Goal: Task Accomplishment & Management: Use online tool/utility

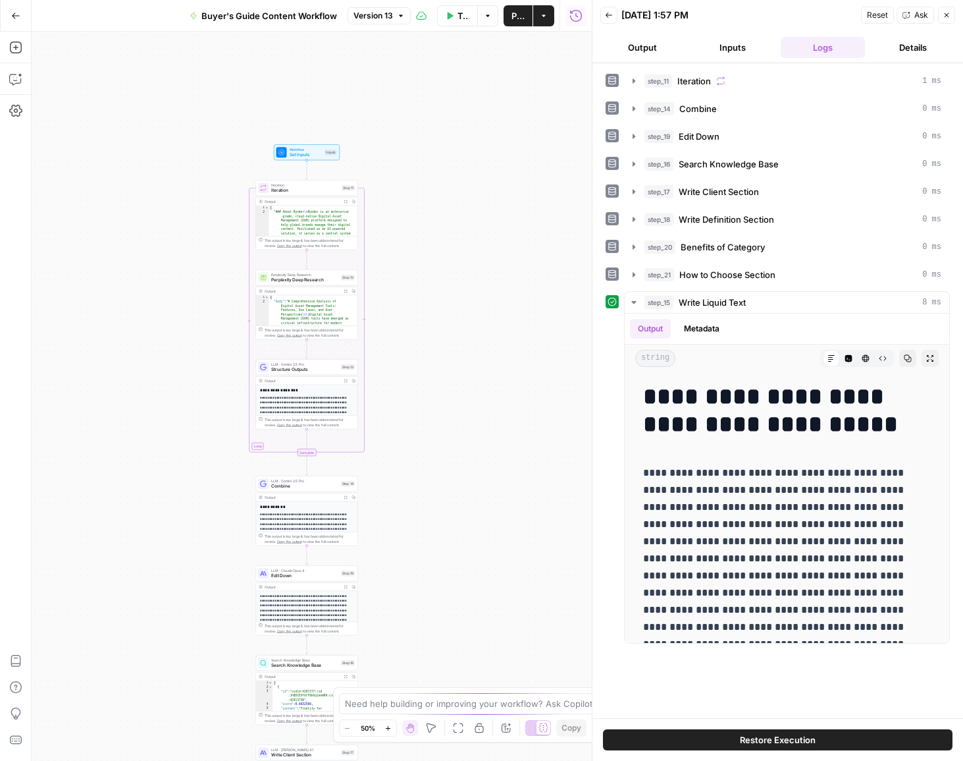
click at [390, 726] on icon "button" at bounding box center [388, 727] width 7 height 7
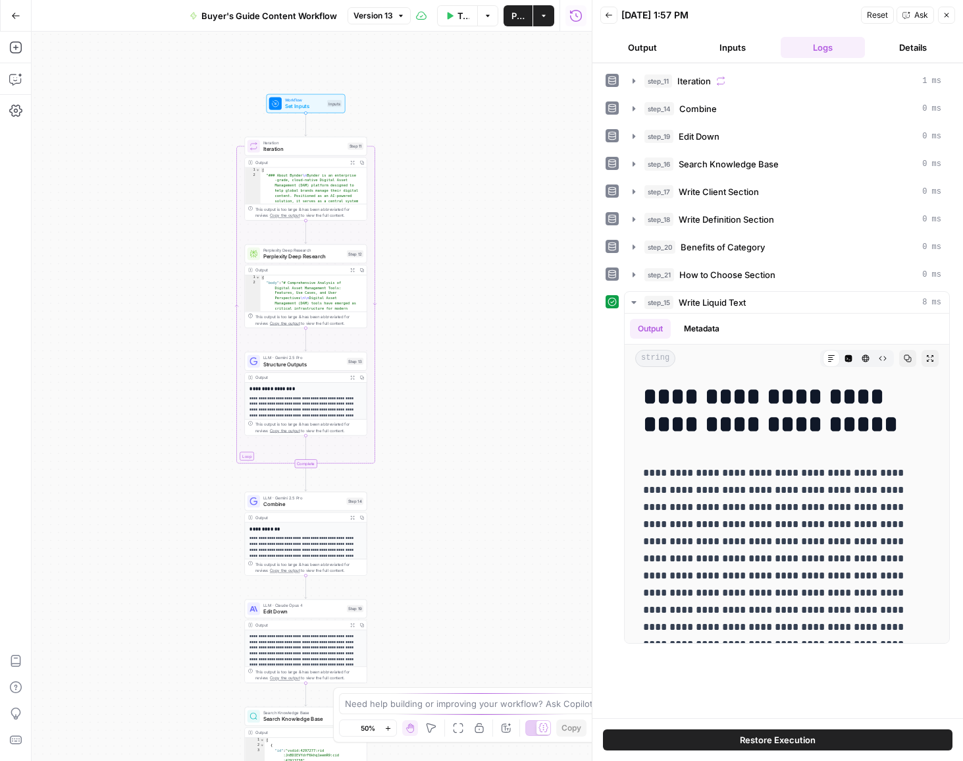
click at [390, 726] on icon "button" at bounding box center [388, 727] width 7 height 7
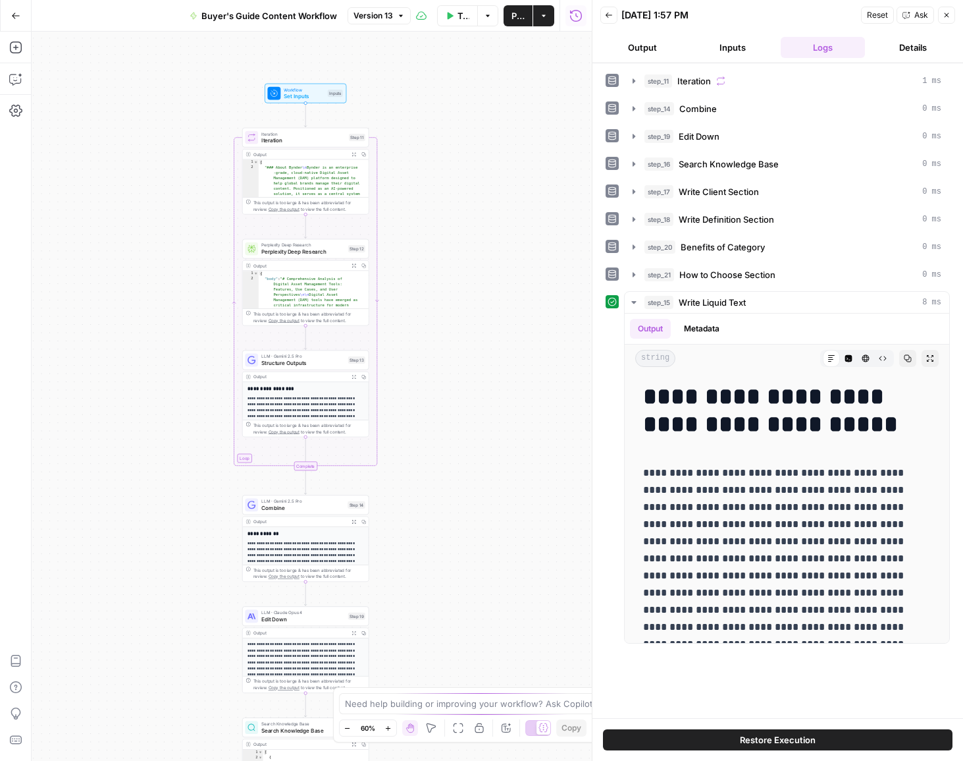
click at [390, 726] on icon "button" at bounding box center [388, 727] width 7 height 7
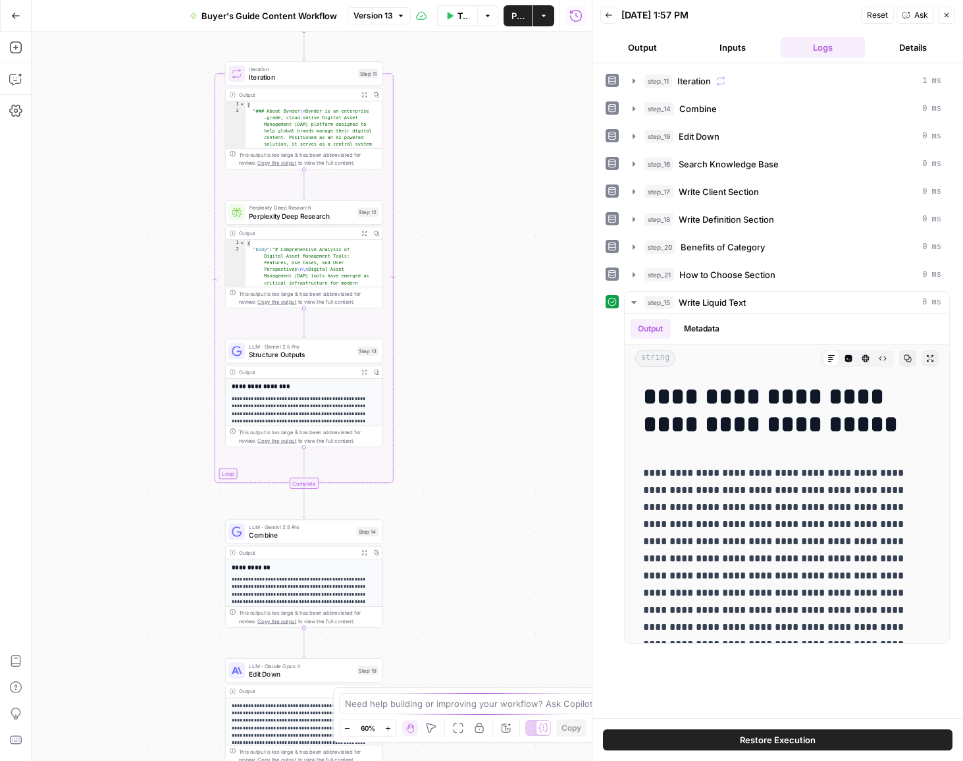
click at [390, 726] on icon "button" at bounding box center [388, 727] width 7 height 7
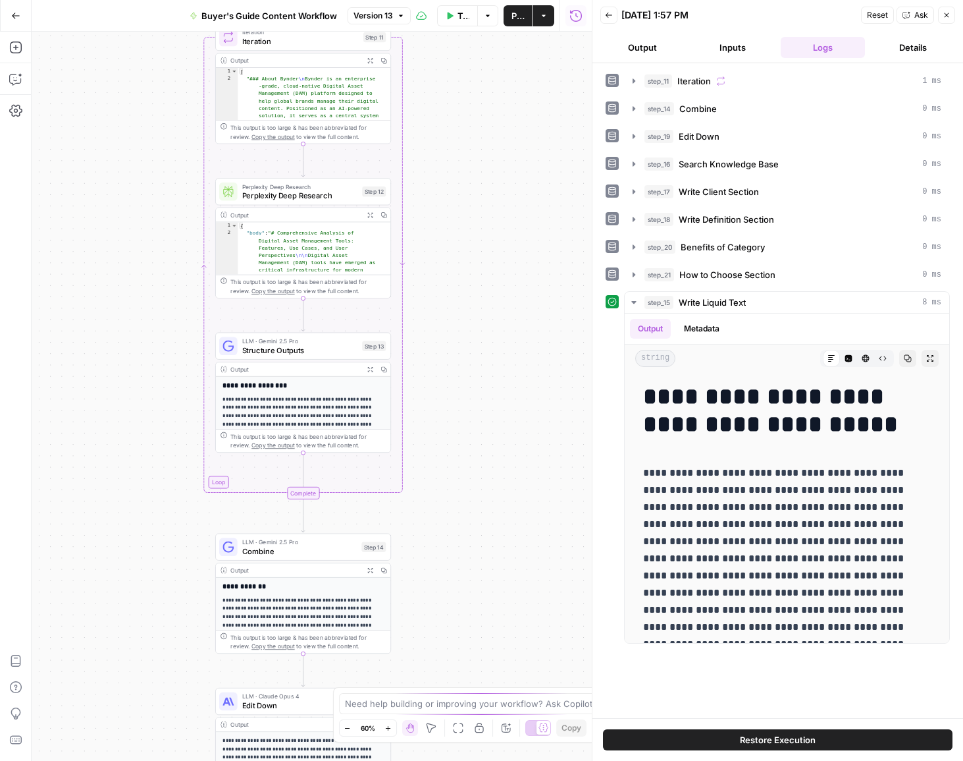
click at [390, 726] on icon "button" at bounding box center [388, 727] width 7 height 7
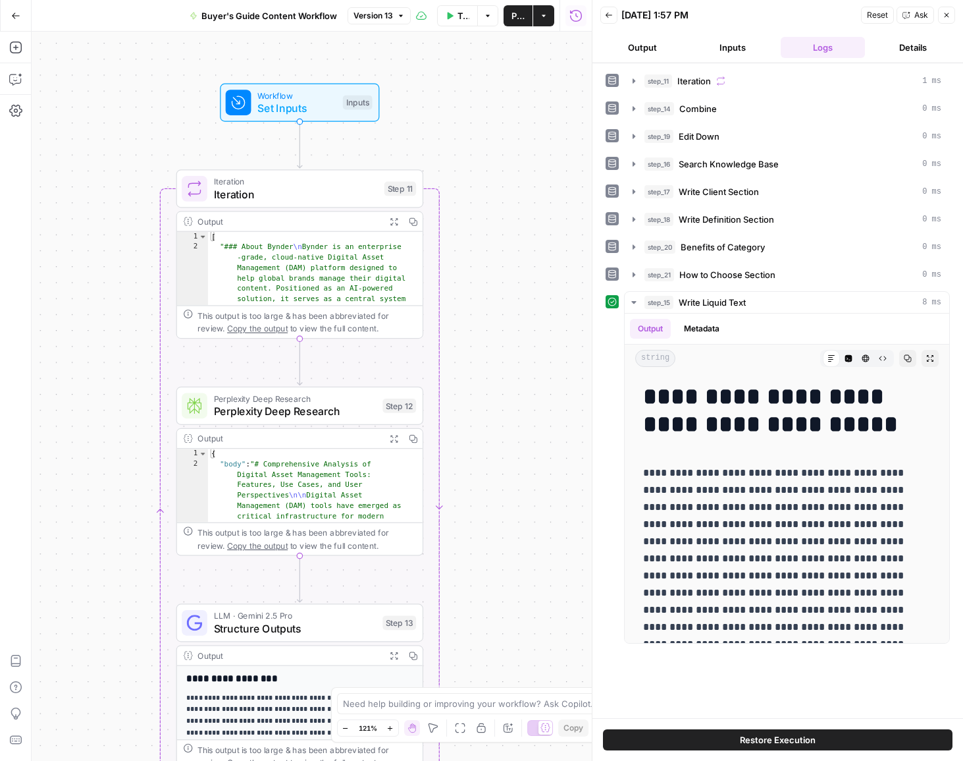
click at [721, 48] on button "Inputs" at bounding box center [733, 47] width 85 height 21
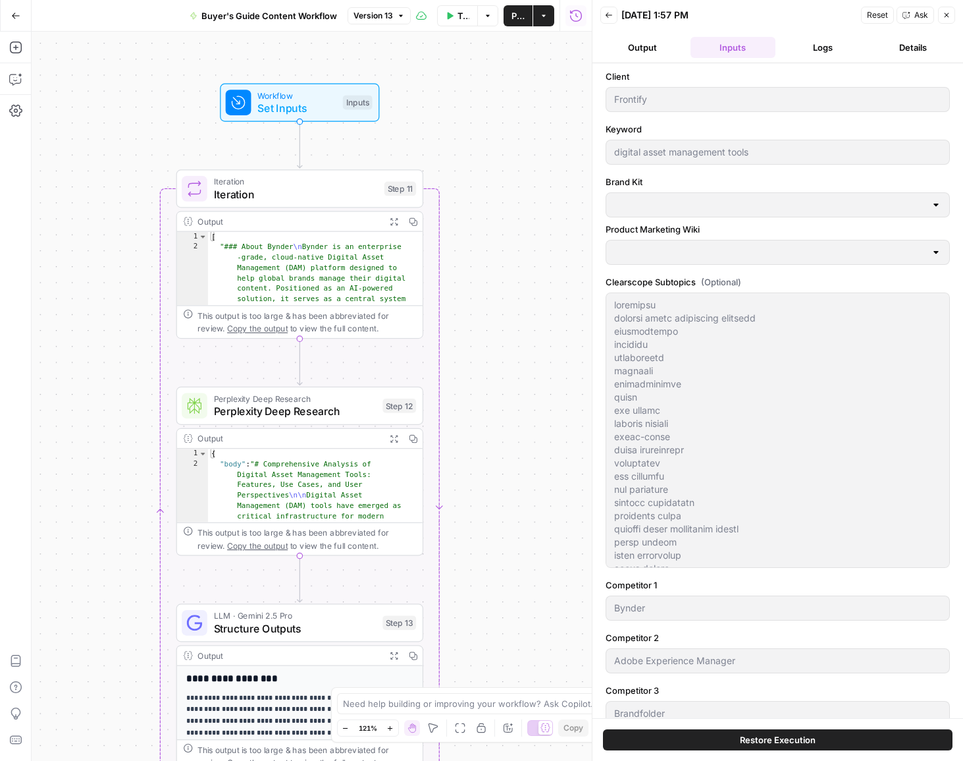
type input "Frontify"
type input "Frontify Product Marketing"
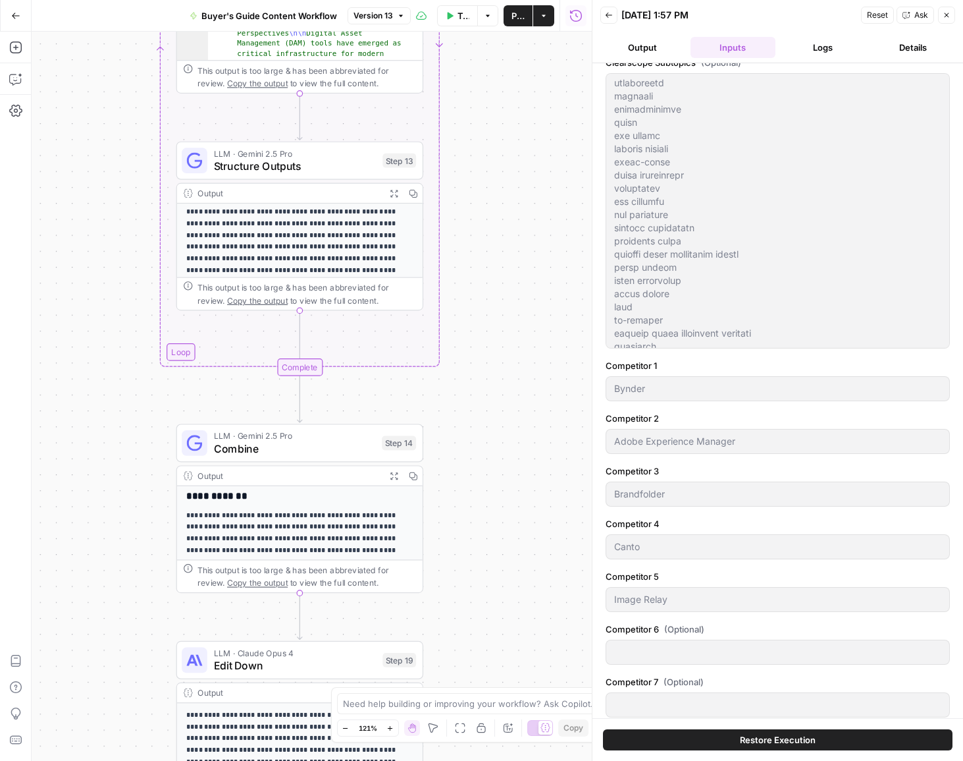
scroll to position [3, 0]
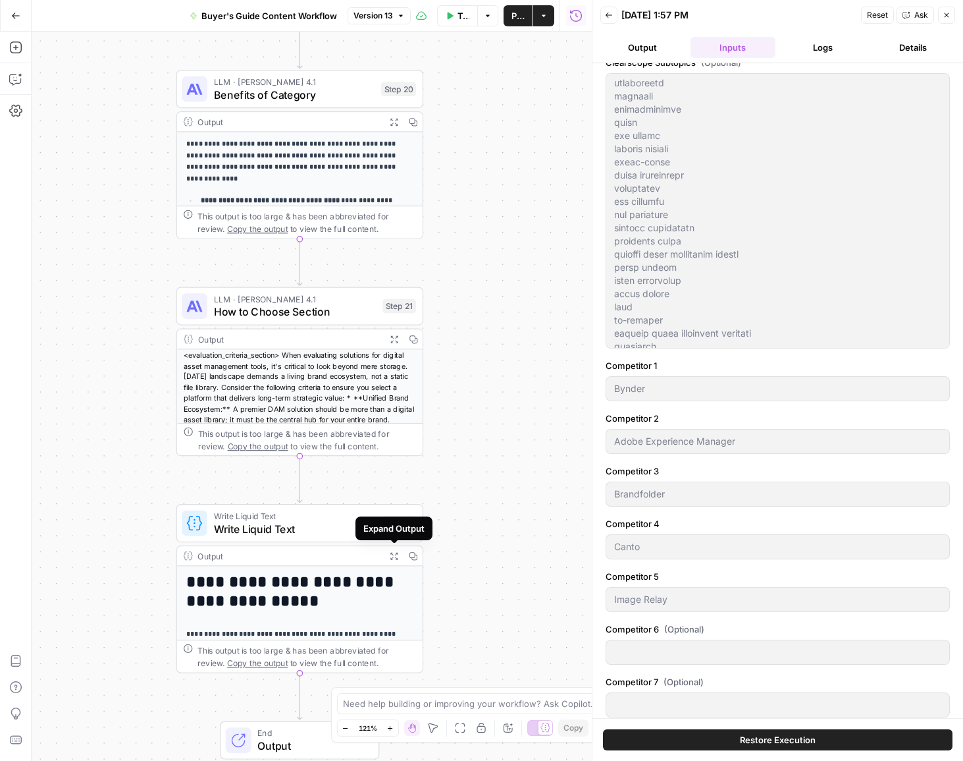
click at [390, 558] on icon "button" at bounding box center [394, 555] width 9 height 9
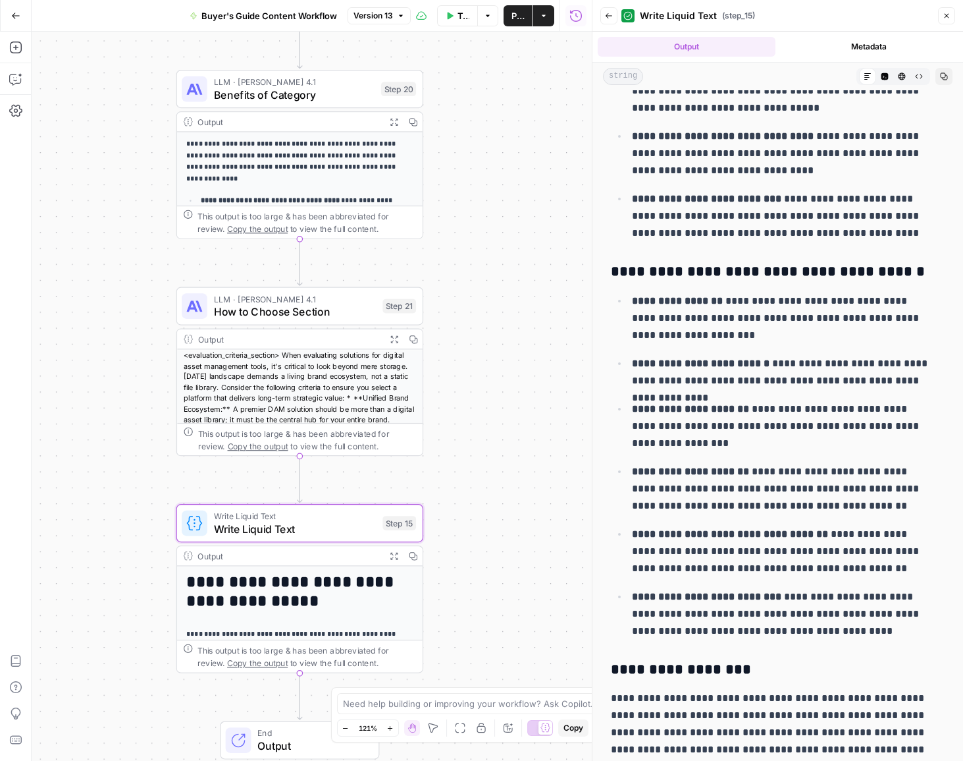
scroll to position [11461, 0]
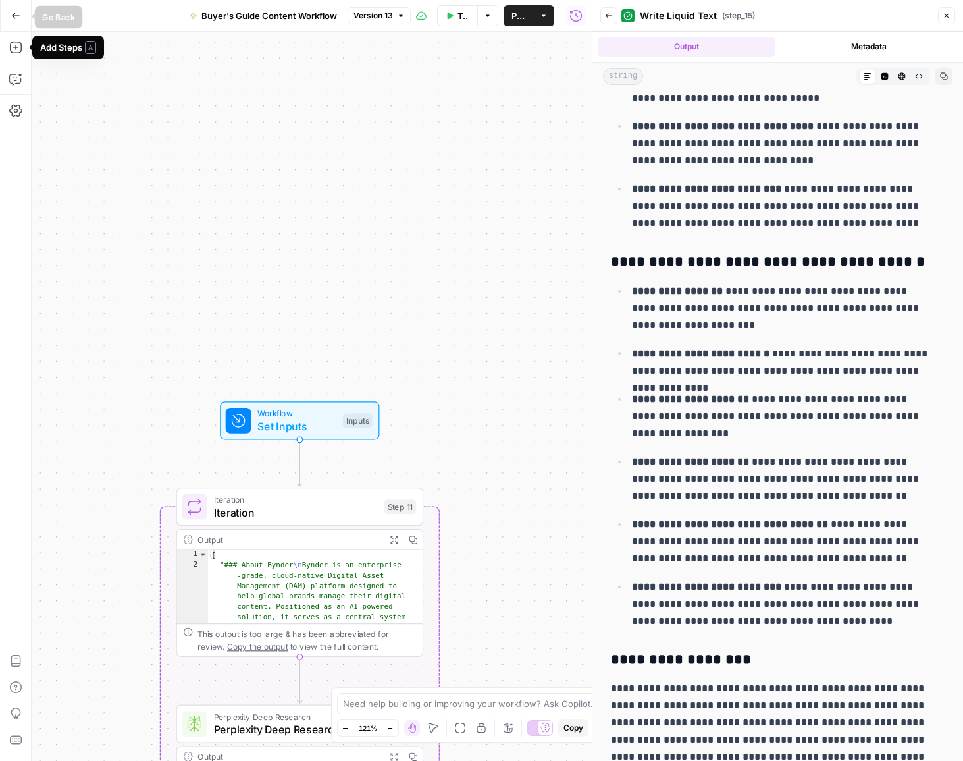
click at [18, 20] on button "Go Back" at bounding box center [16, 16] width 24 height 24
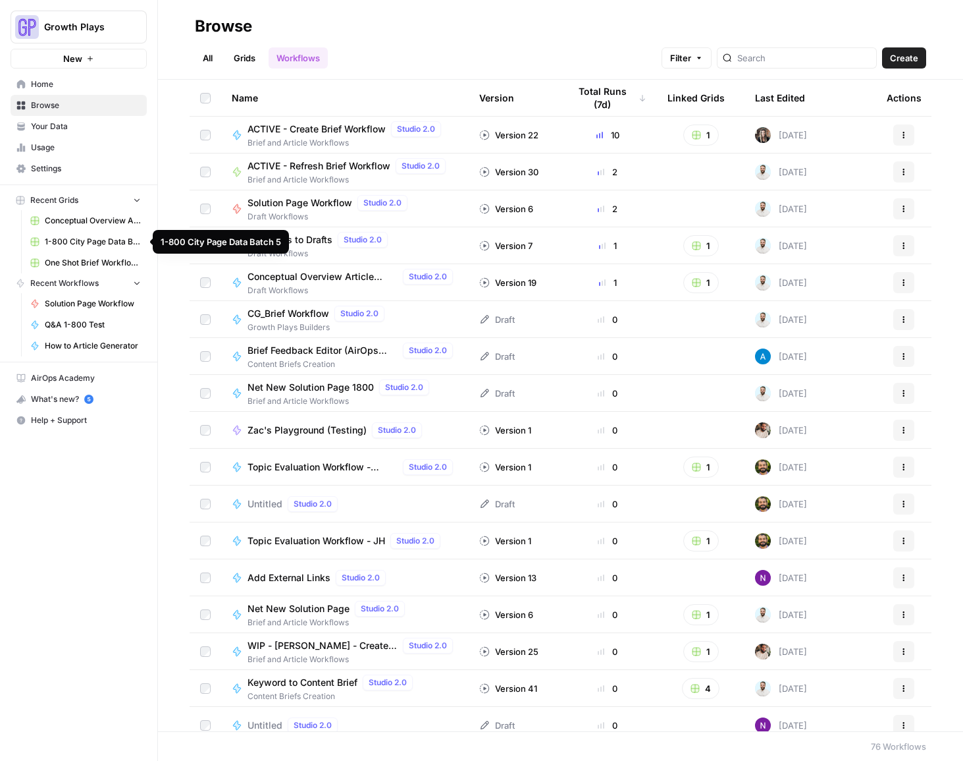
click at [97, 242] on span "1-800 City Page Data Batch 5" at bounding box center [93, 242] width 96 height 12
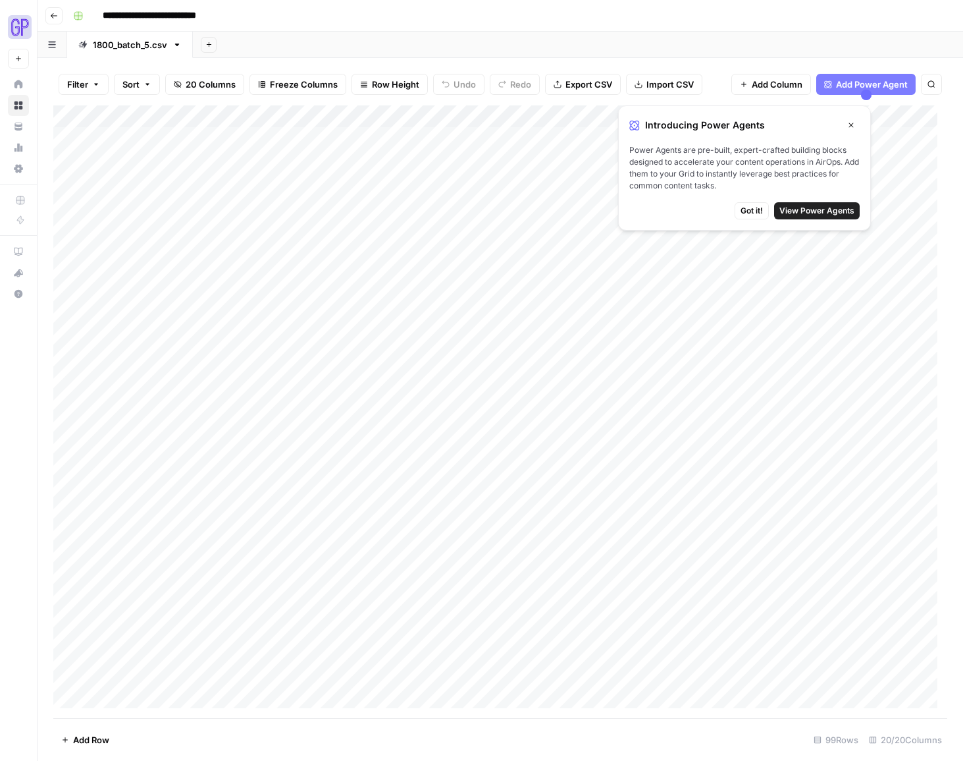
click at [854, 122] on icon "button" at bounding box center [851, 125] width 8 height 8
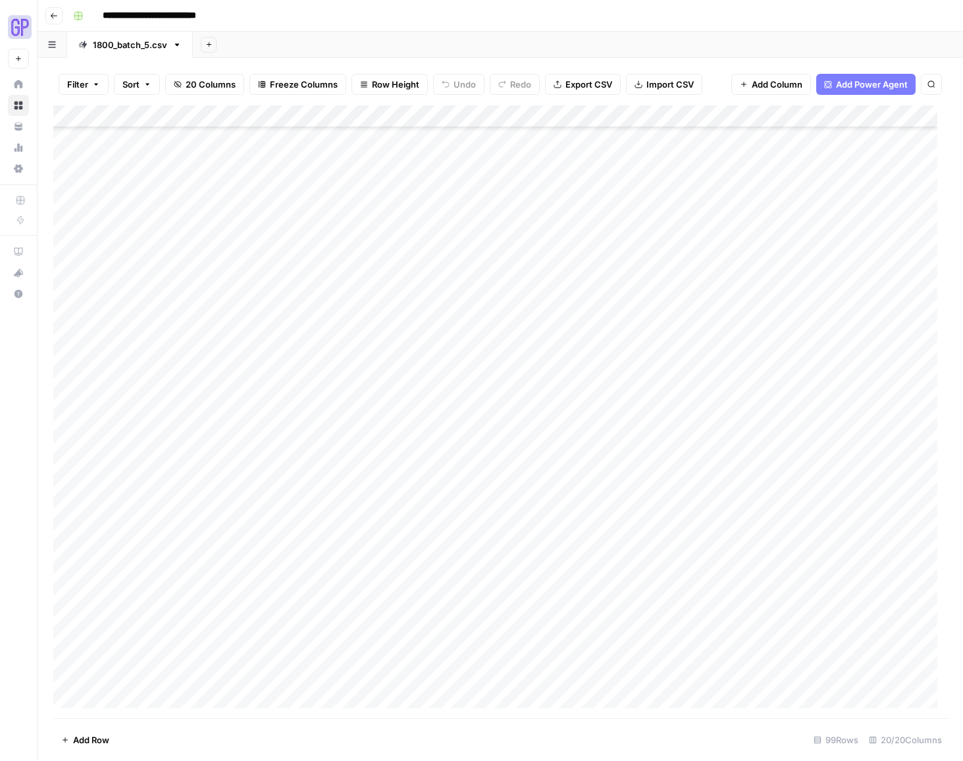
scroll to position [1505, 0]
click at [204, 705] on div "Add Column" at bounding box center [500, 411] width 894 height 612
click at [510, 536] on div "Add Column" at bounding box center [500, 411] width 894 height 612
